Goal: Task Accomplishment & Management: Manage account settings

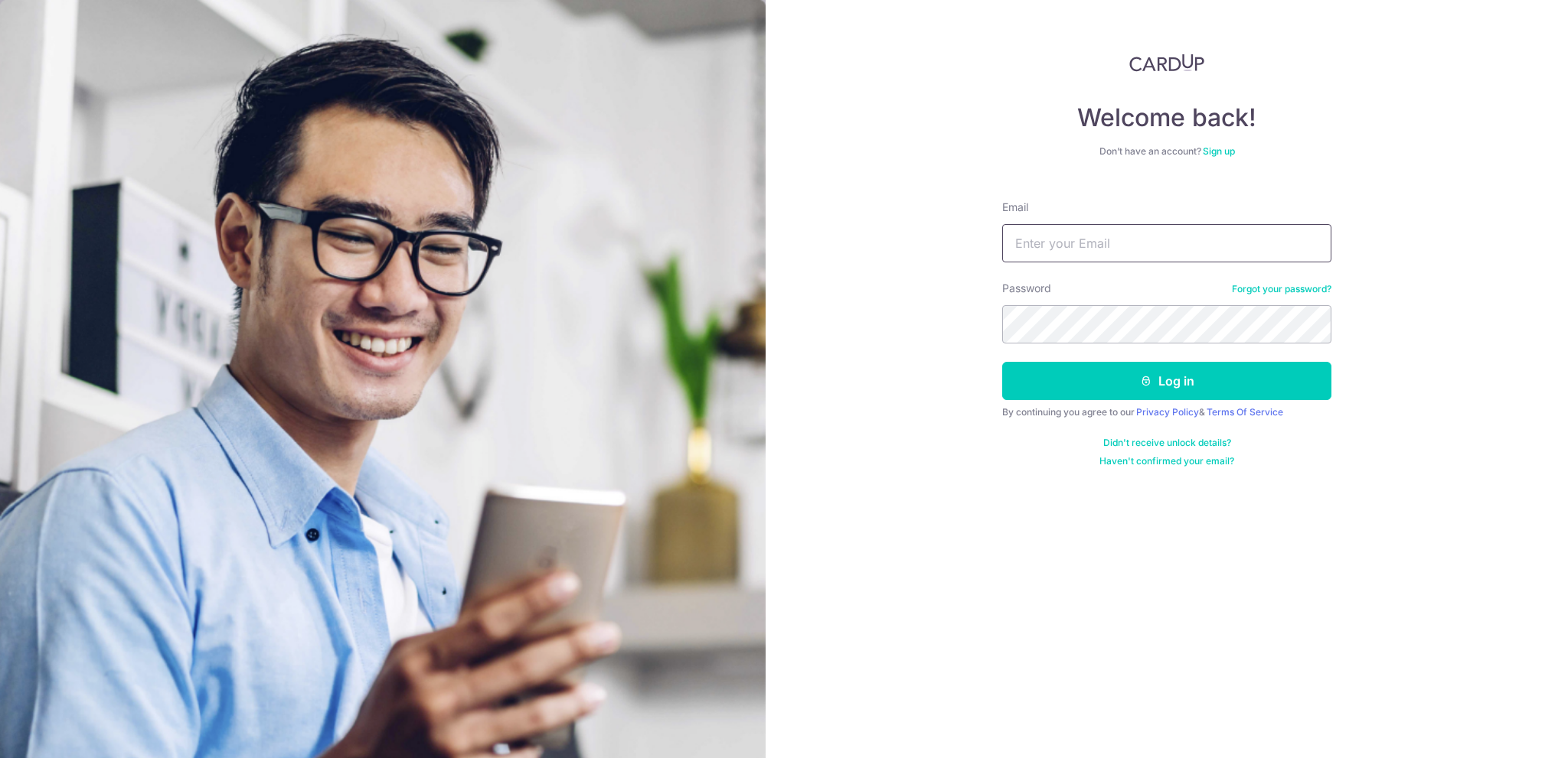
click at [1089, 242] on input "Email" at bounding box center [1167, 242] width 329 height 38
type input "[EMAIL_ADDRESS][DOMAIN_NAME]"
click at [1188, 383] on button "Log in" at bounding box center [1167, 380] width 329 height 38
